Goal: Find specific page/section: Find specific page/section

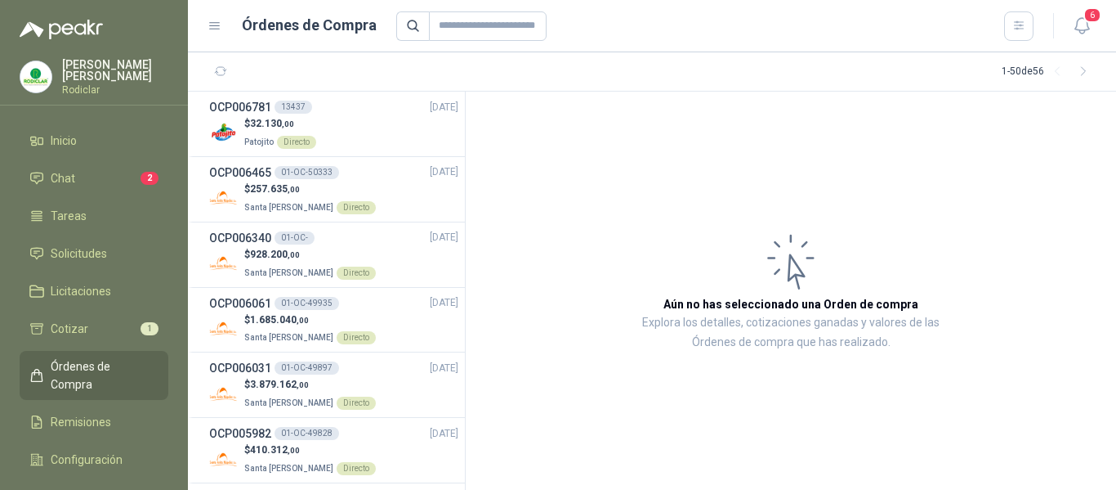
click at [91, 371] on span "Órdenes de Compra" at bounding box center [102, 375] width 102 height 36
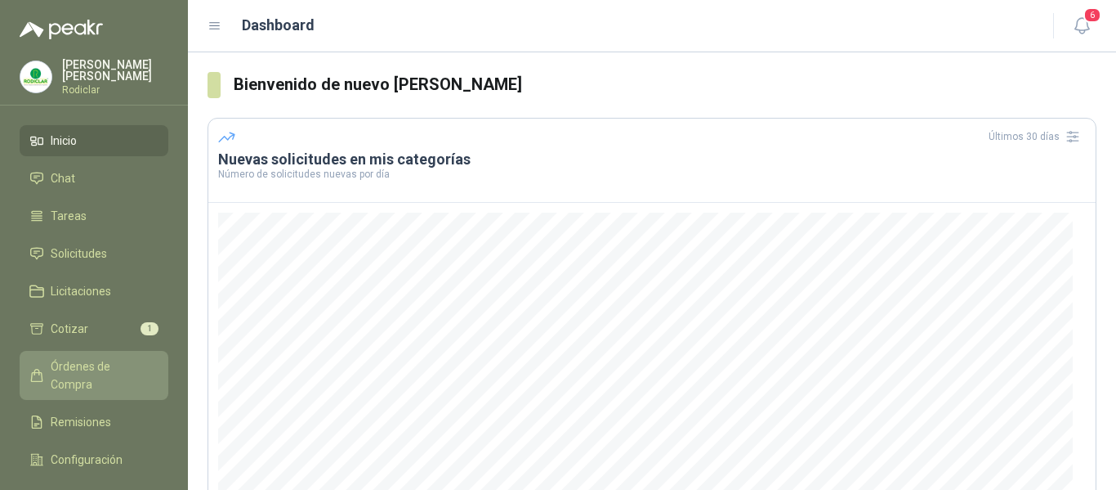
click at [81, 368] on span "Órdenes de Compra" at bounding box center [102, 375] width 102 height 36
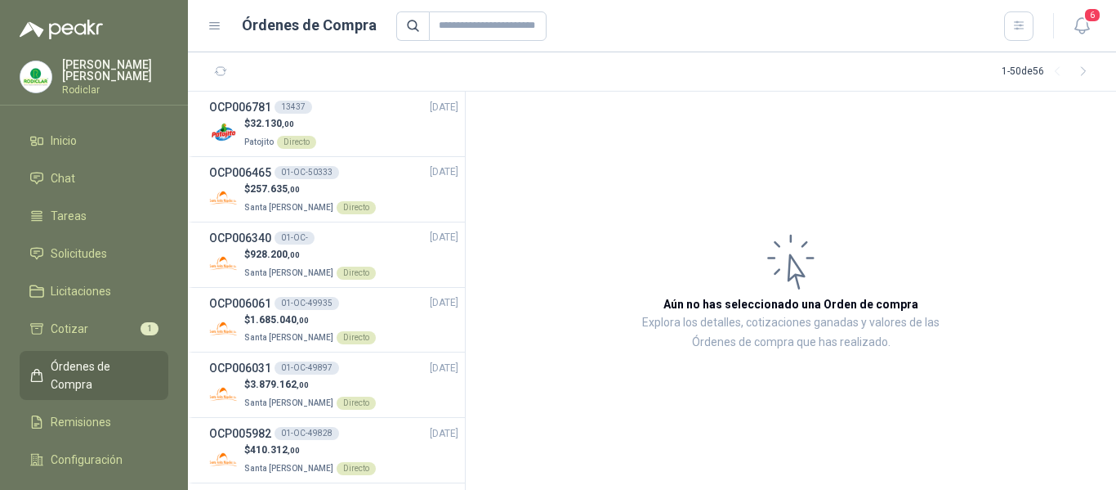
click at [94, 367] on span "Órdenes de Compra" at bounding box center [102, 375] width 102 height 36
click at [366, 174] on div "OCP006465 01-OC-50333 21/07/25" at bounding box center [333, 172] width 249 height 18
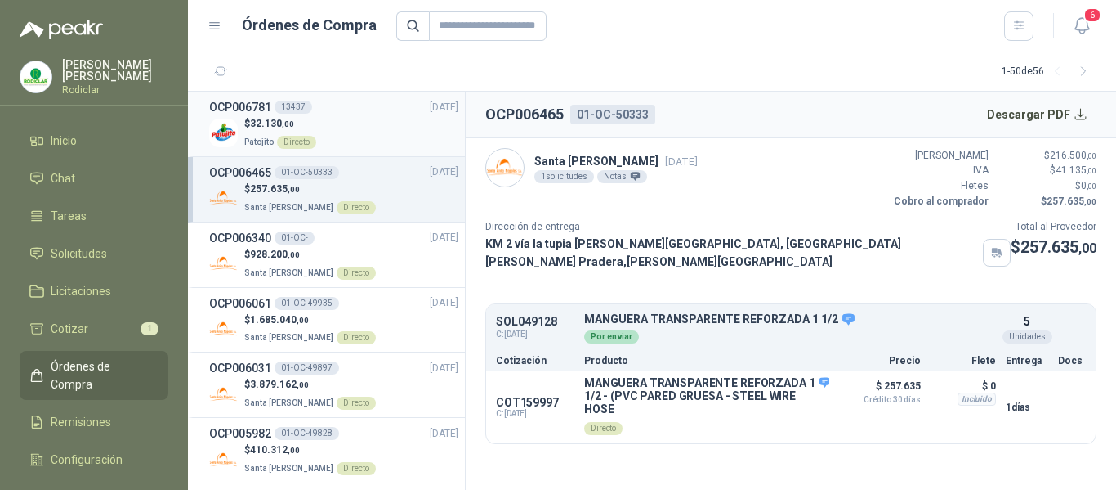
click at [351, 132] on div "$ 32.130 ,00 Patojito Directo" at bounding box center [333, 133] width 249 height 34
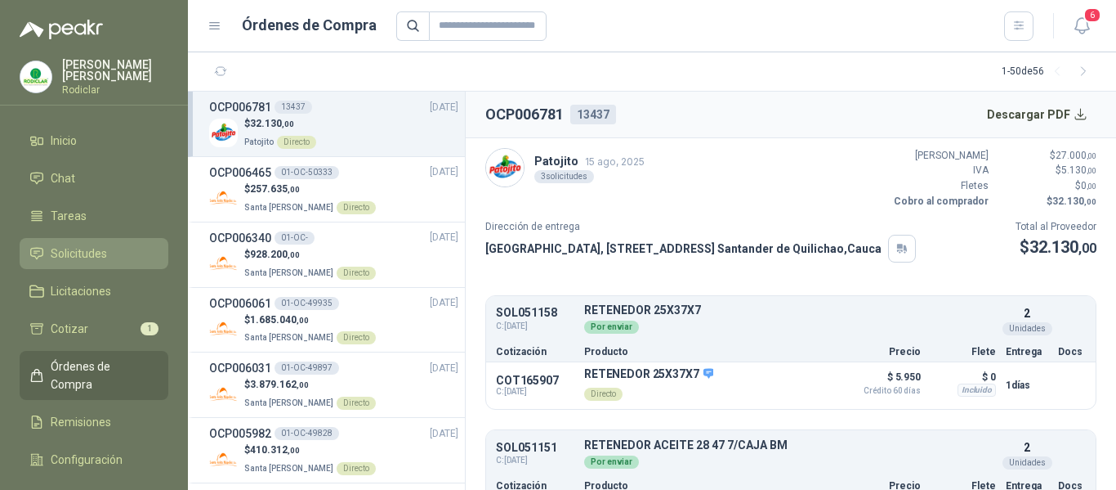
click at [86, 255] on span "Solicitudes" at bounding box center [79, 253] width 56 height 18
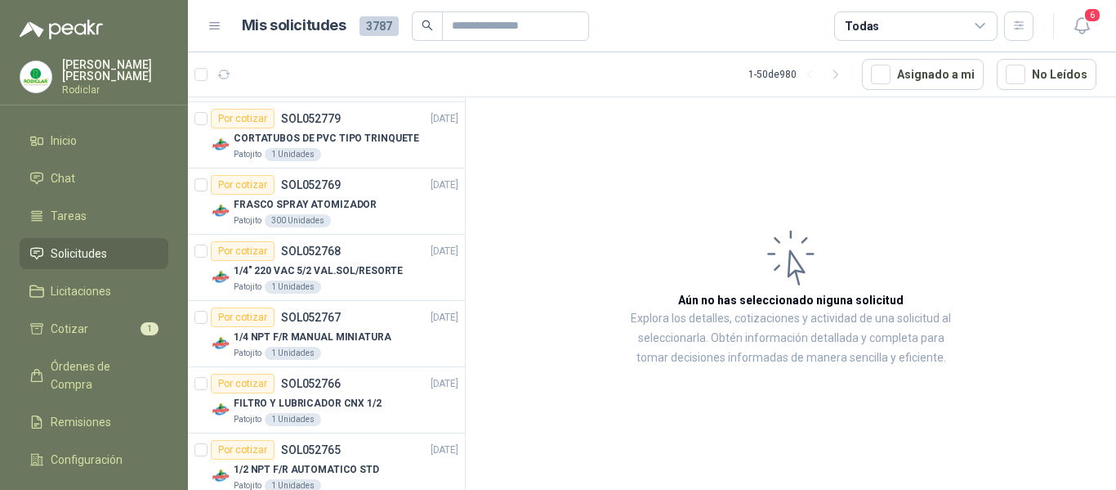
scroll to position [1062, 0]
